Goal: Book appointment/travel/reservation

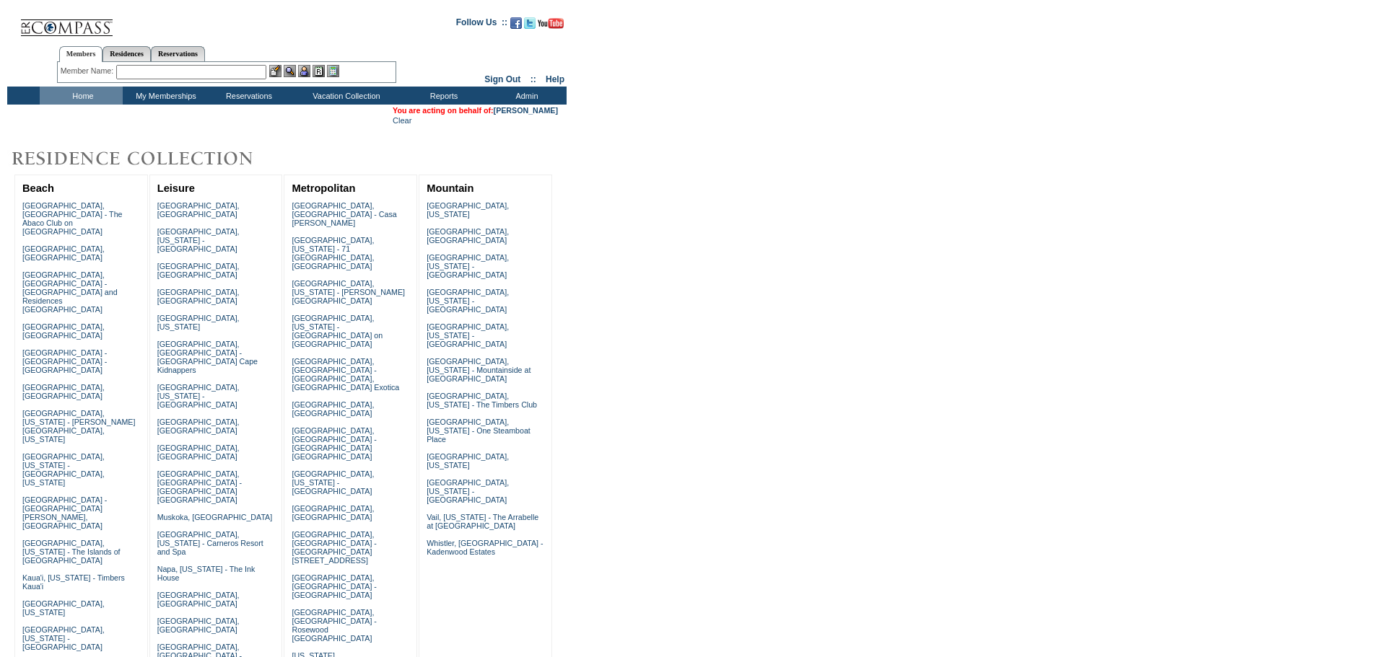
drag, startPoint x: 890, startPoint y: 393, endPoint x: 886, endPoint y: 385, distance: 9.4
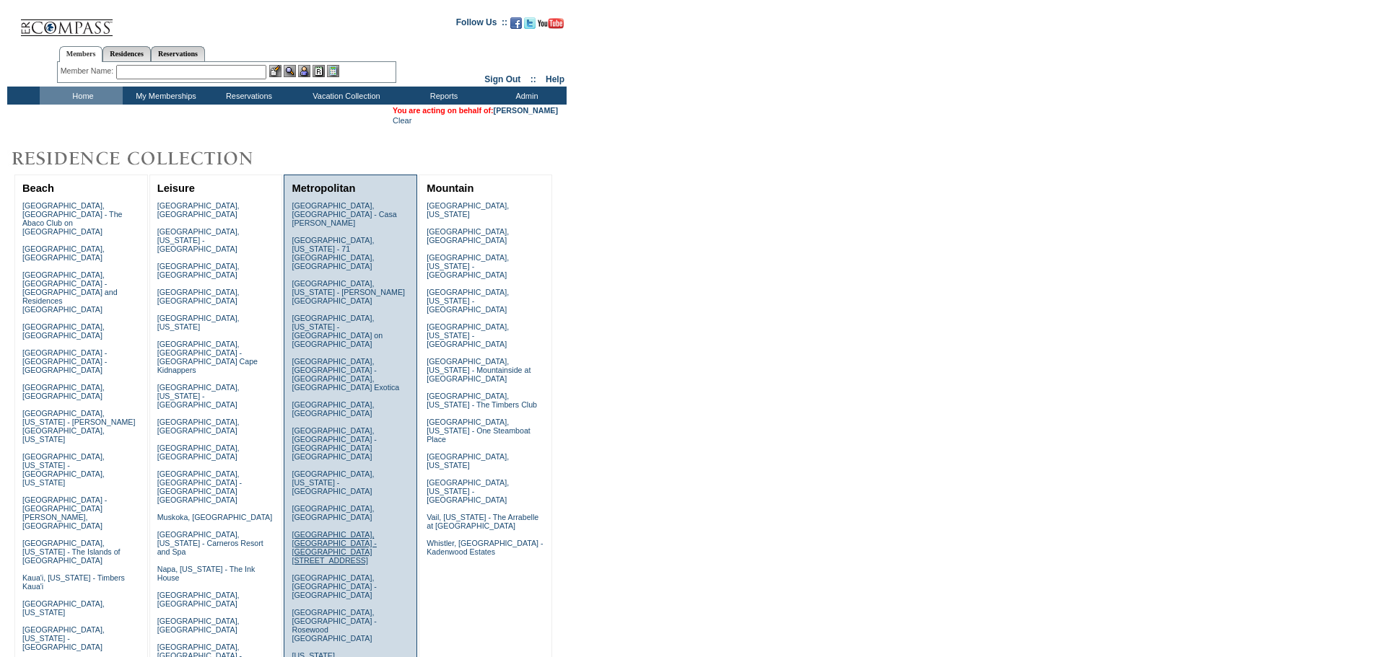
click at [307, 530] on link "[GEOGRAPHIC_DATA], [GEOGRAPHIC_DATA] - [GEOGRAPHIC_DATA][STREET_ADDRESS]" at bounding box center [334, 547] width 84 height 35
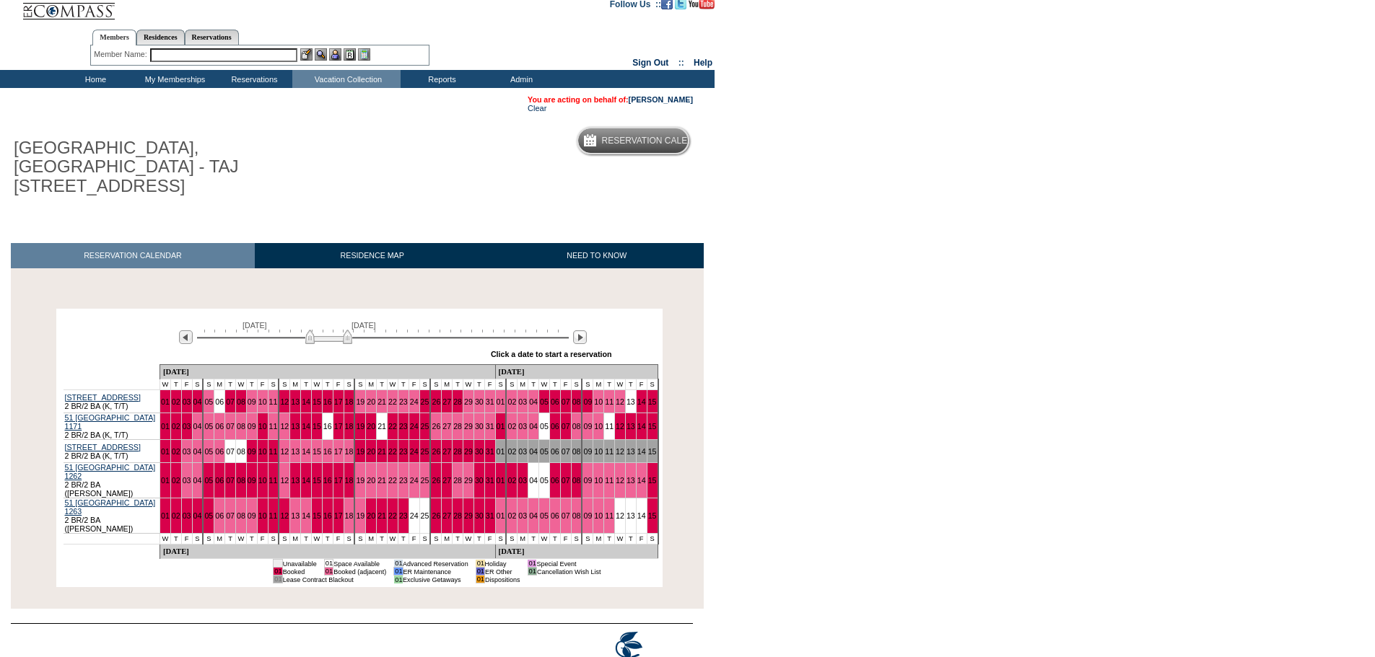
scroll to position [14, 0]
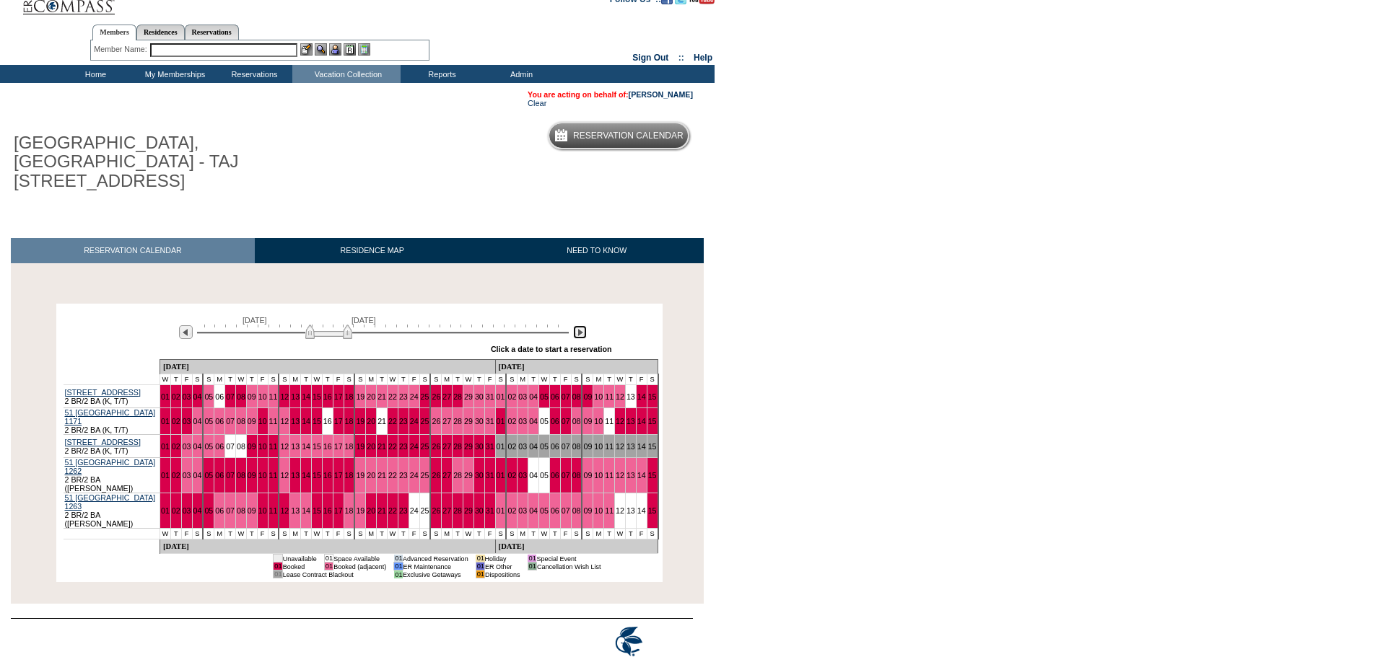
click at [584, 325] on img at bounding box center [580, 332] width 14 height 14
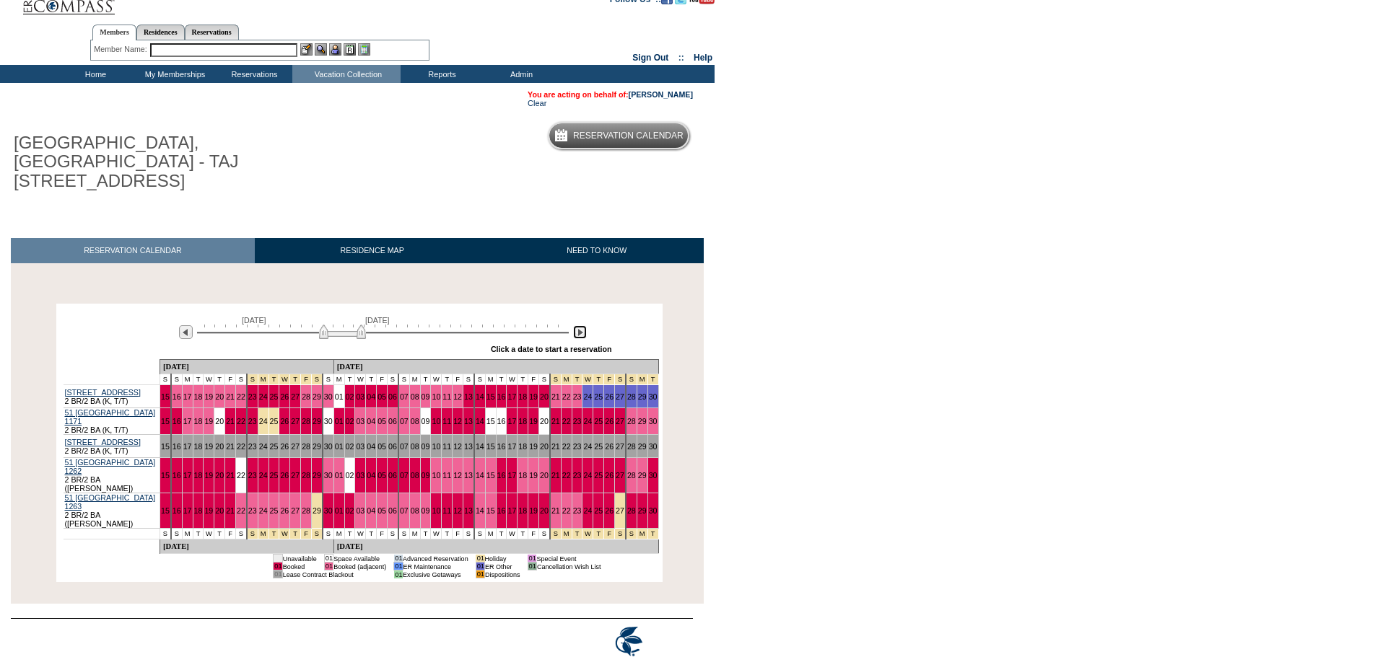
click at [584, 325] on img at bounding box center [580, 332] width 14 height 14
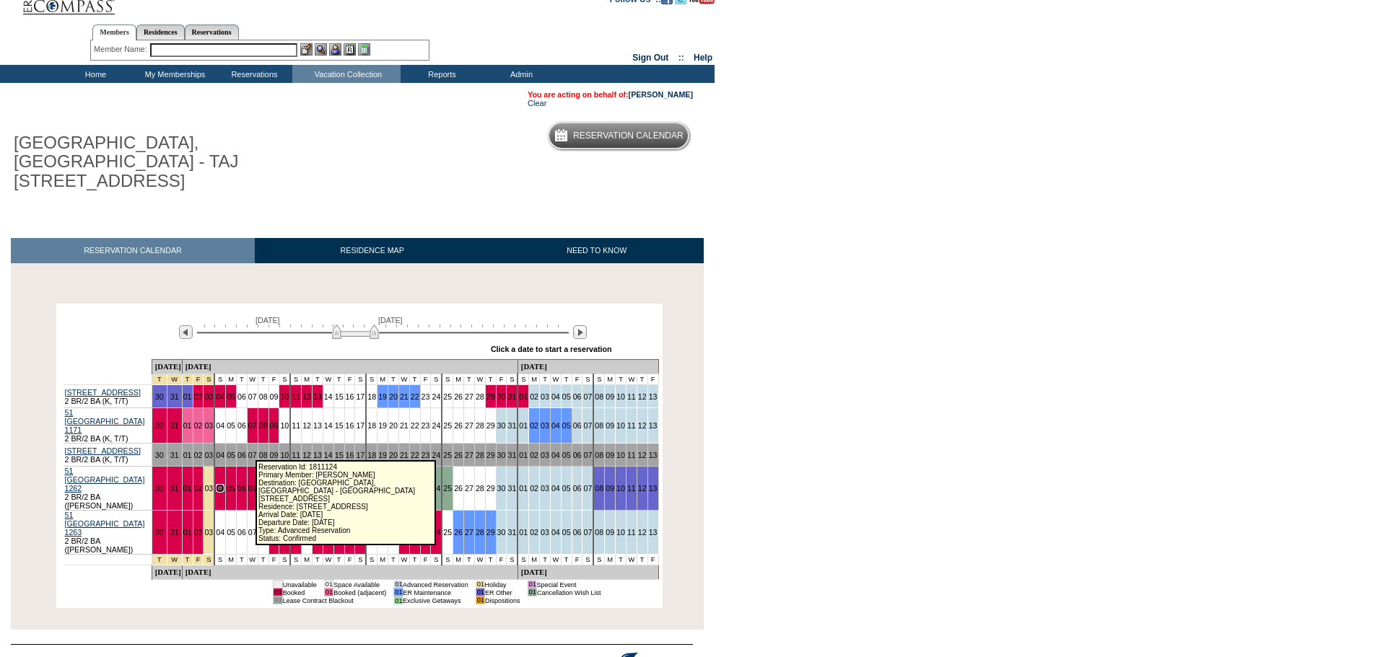
click at [224, 484] on link "04" at bounding box center [220, 488] width 9 height 9
